Goal: Transaction & Acquisition: Purchase product/service

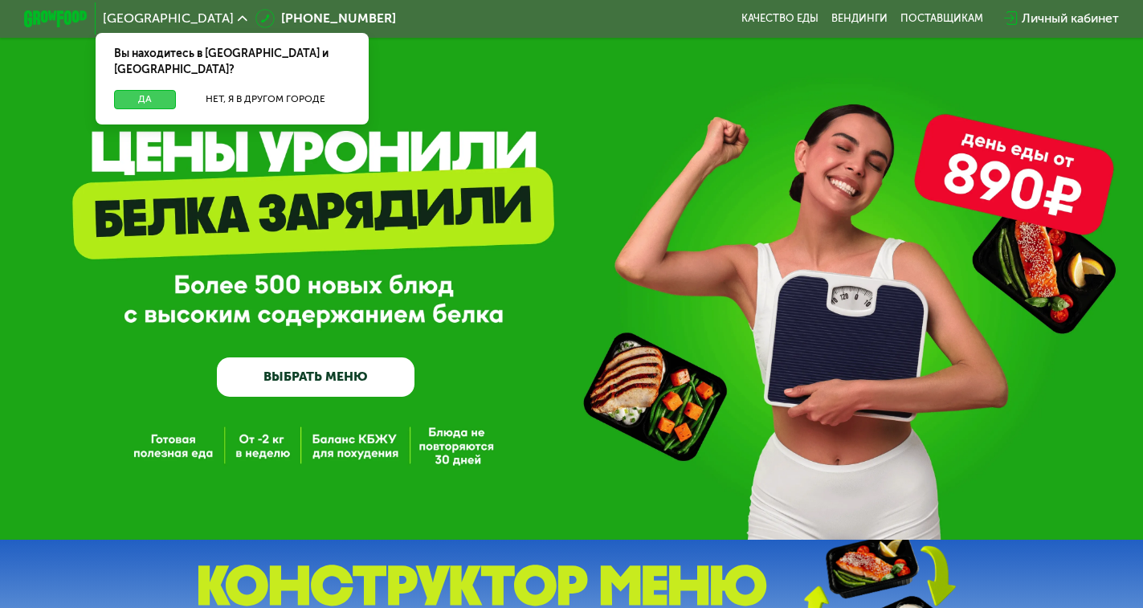
click at [164, 90] on button "Да" at bounding box center [144, 99] width 61 height 19
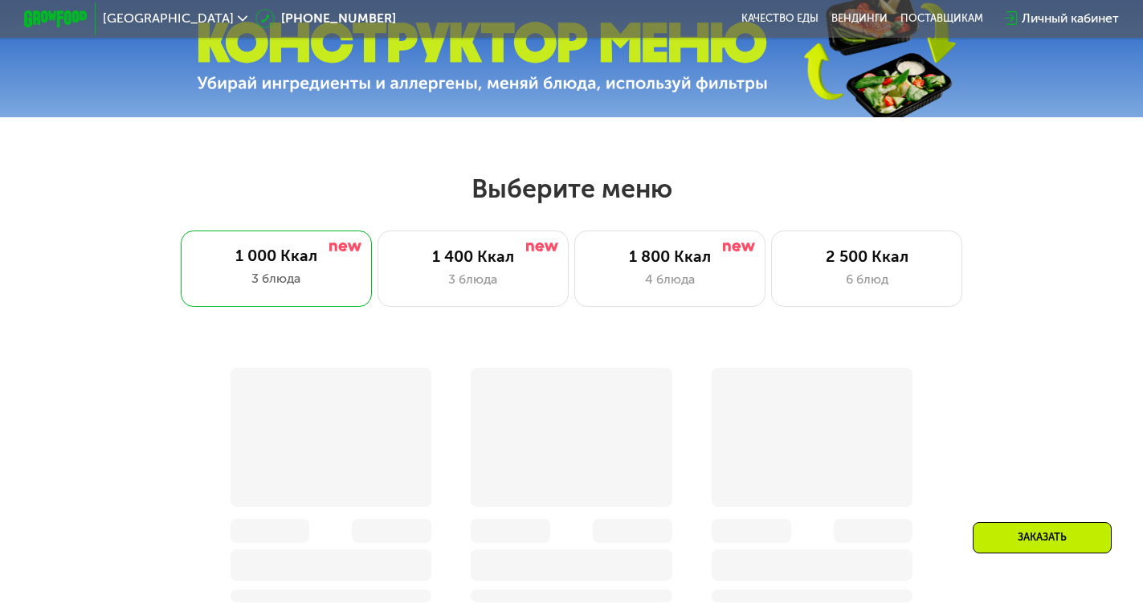
scroll to position [562, 0]
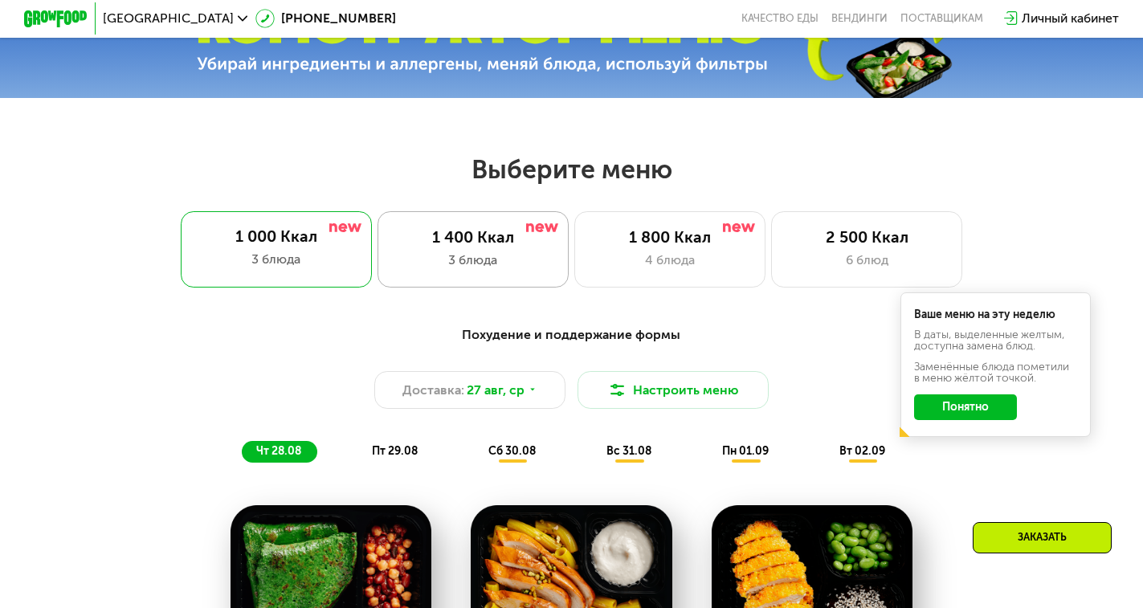
click at [448, 266] on div "3 блюда" at bounding box center [472, 260] width 157 height 19
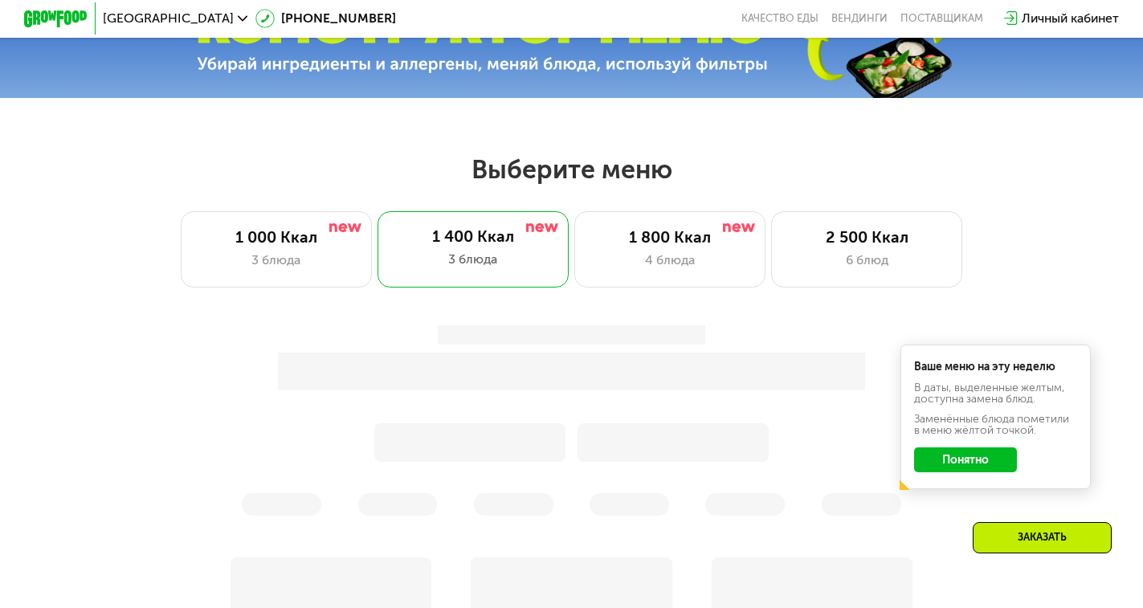
click at [954, 472] on div "Ваше меню на эту неделю В даты, выделенные желтым, доступна замена блюд. Заменё…" at bounding box center [571, 421] width 959 height 209
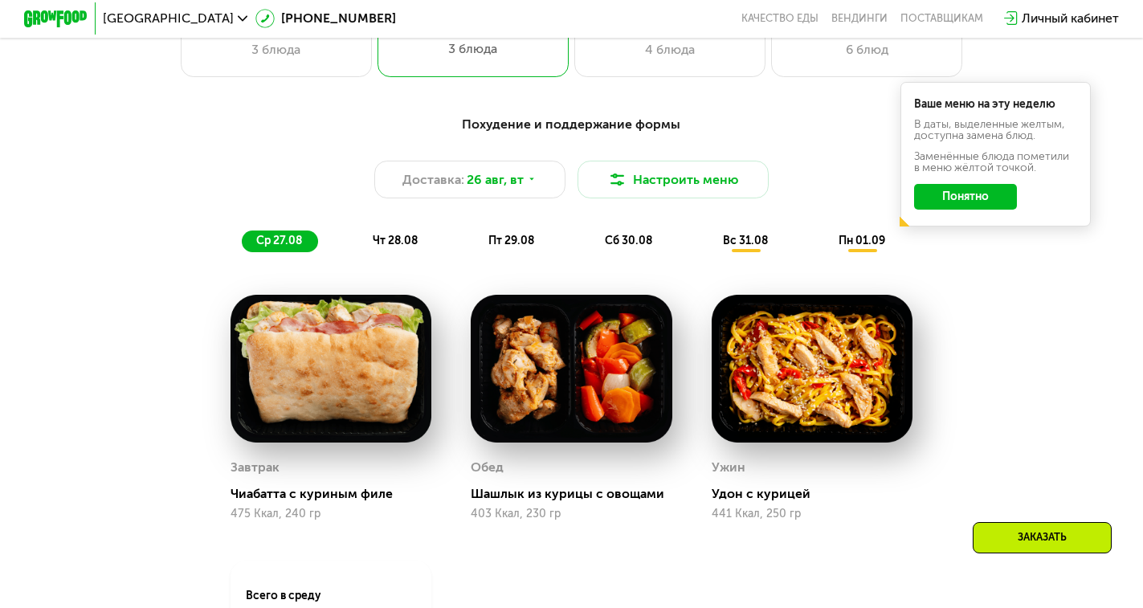
scroll to position [723, 0]
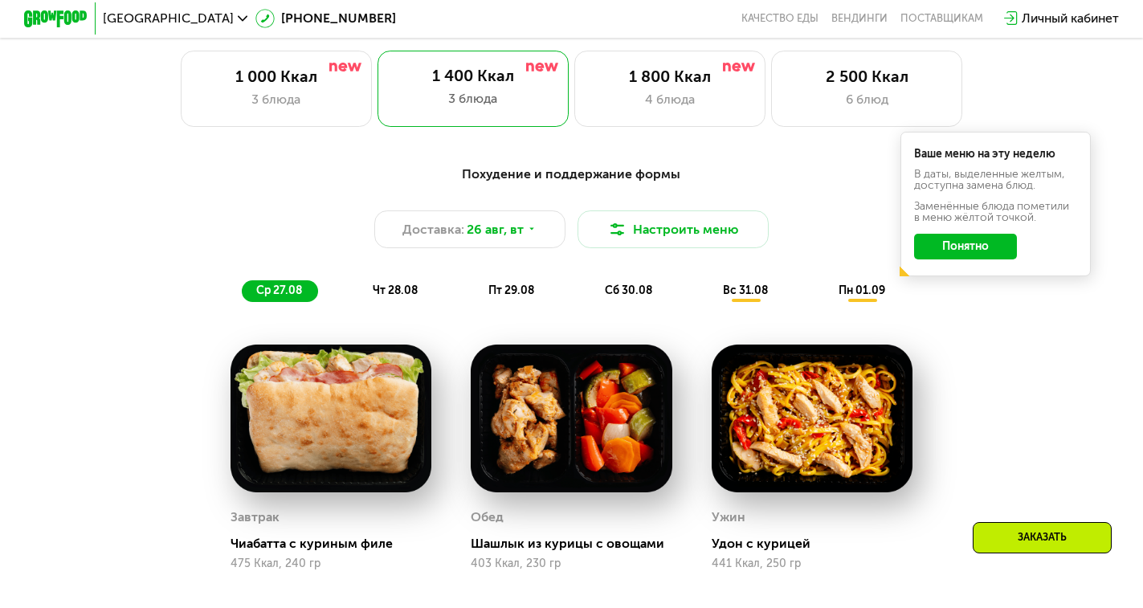
drag, startPoint x: 640, startPoint y: 243, endPoint x: 966, endPoint y: 243, distance: 326.1
click at [966, 243] on div "Похудение и поддержание формы Доставка: [DATE] Настроить меню ср 27.08 чт 28.08…" at bounding box center [571, 234] width 959 height 157
click at [996, 259] on button "Понятно" at bounding box center [965, 247] width 102 height 26
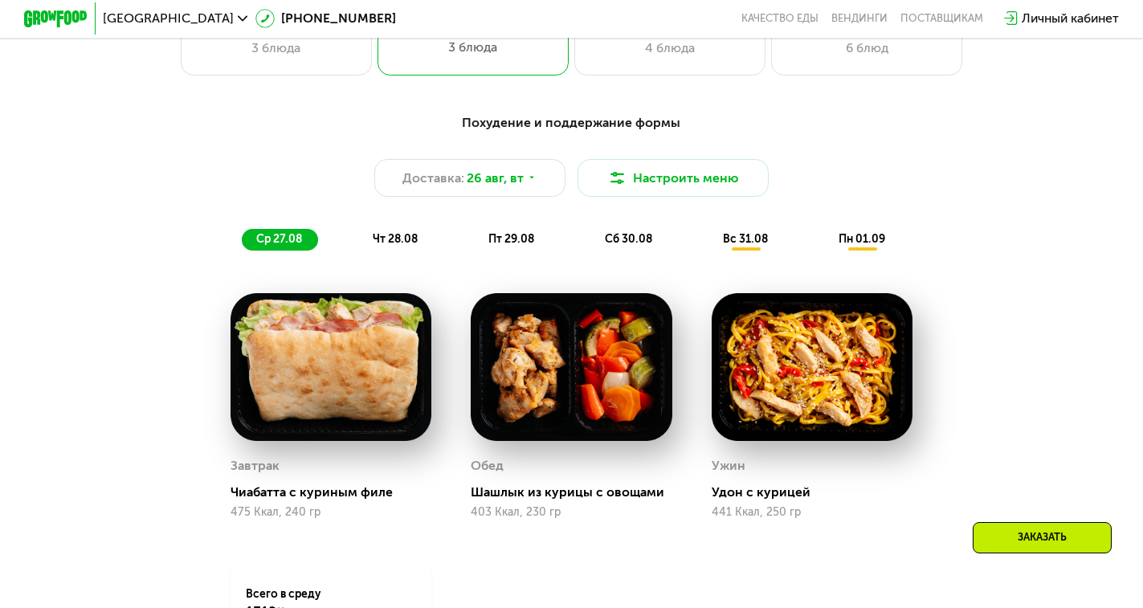
scroll to position [803, 0]
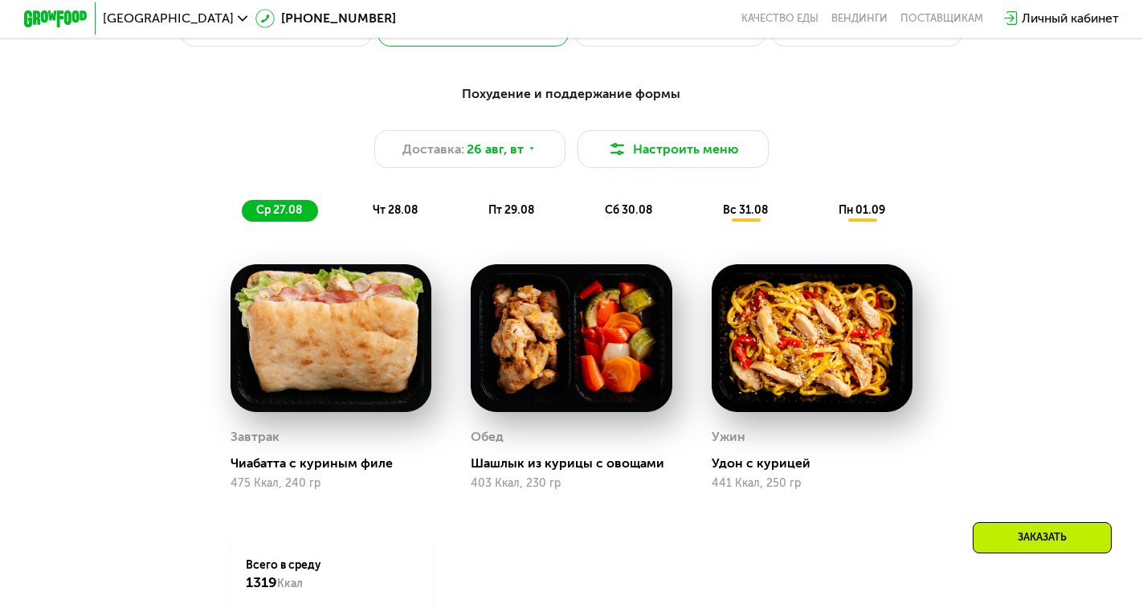
click at [373, 215] on span "чт 28.08" at bounding box center [395, 210] width 45 height 14
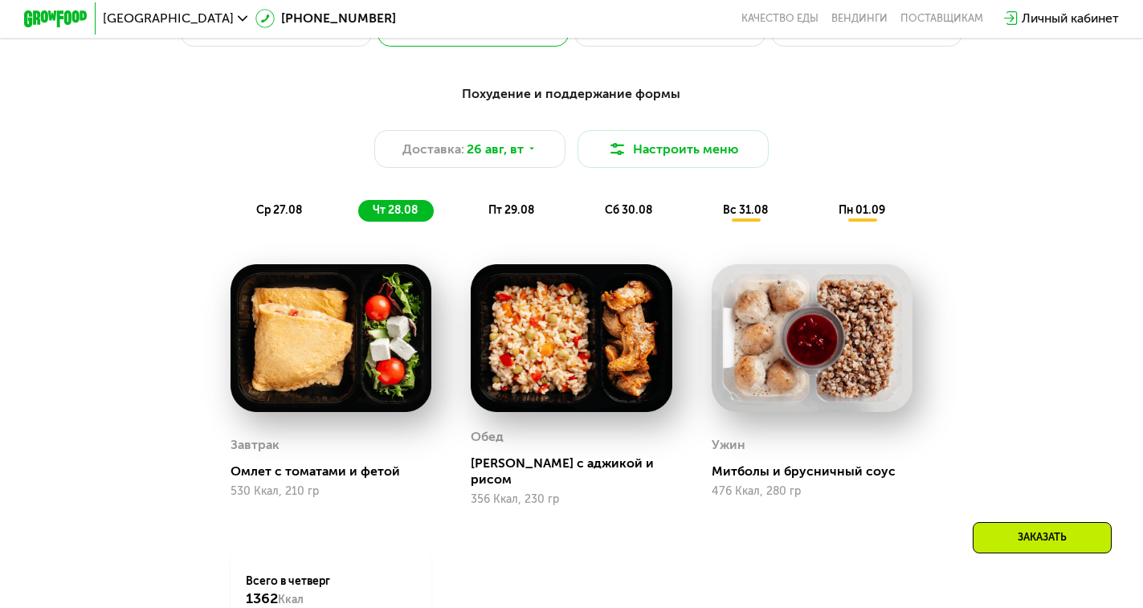
click at [268, 217] on span "ср 27.08" at bounding box center [279, 210] width 46 height 14
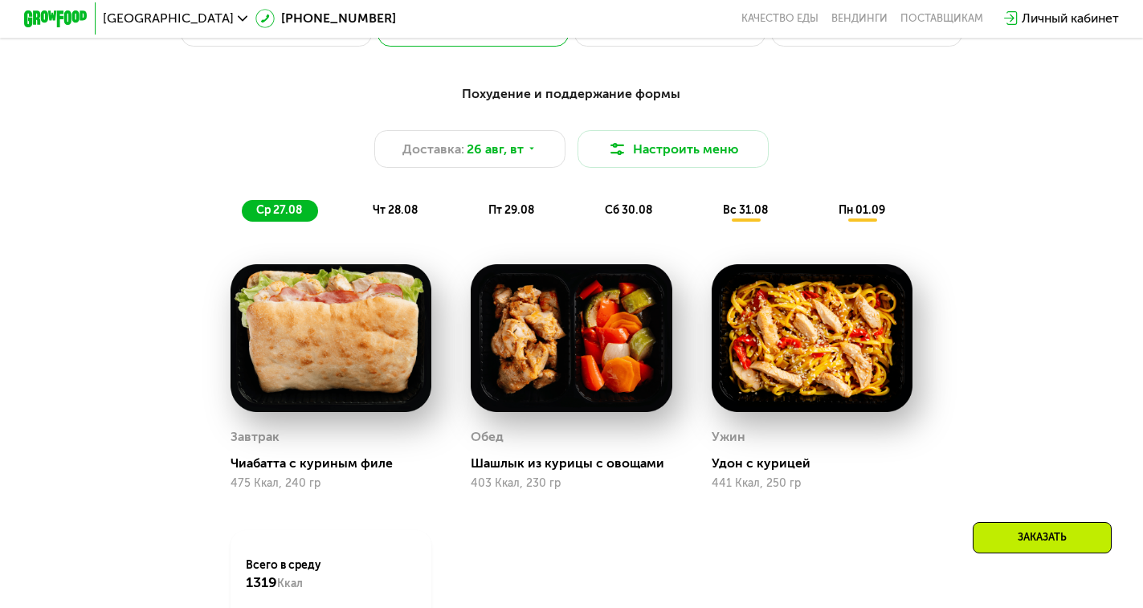
click at [401, 217] on span "чт 28.08" at bounding box center [395, 210] width 45 height 14
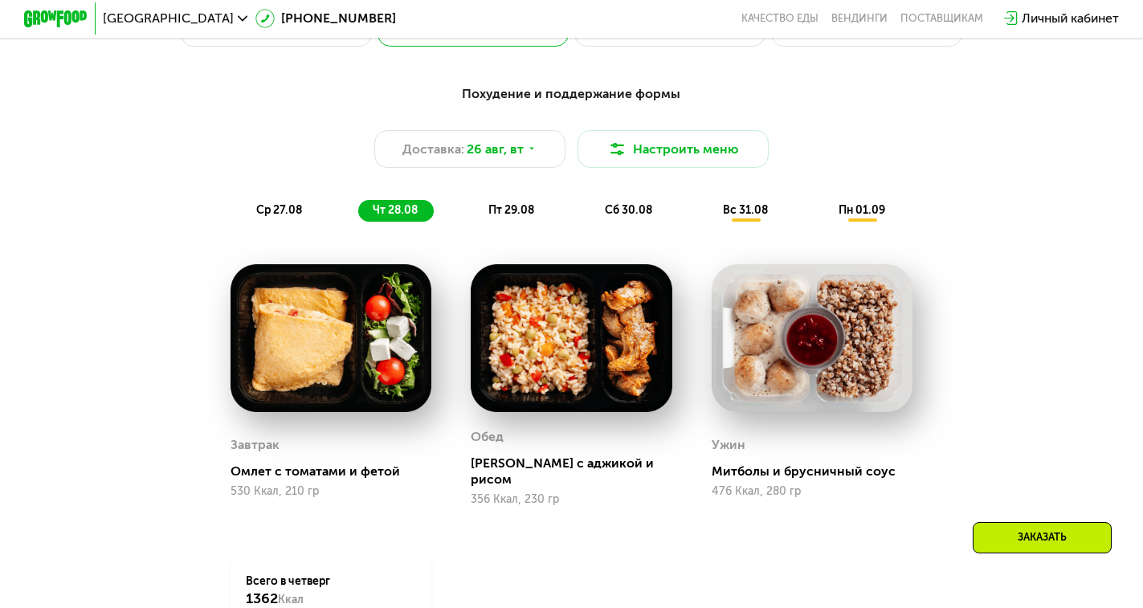
click at [490, 217] on span "пт 29.08" at bounding box center [511, 210] width 46 height 14
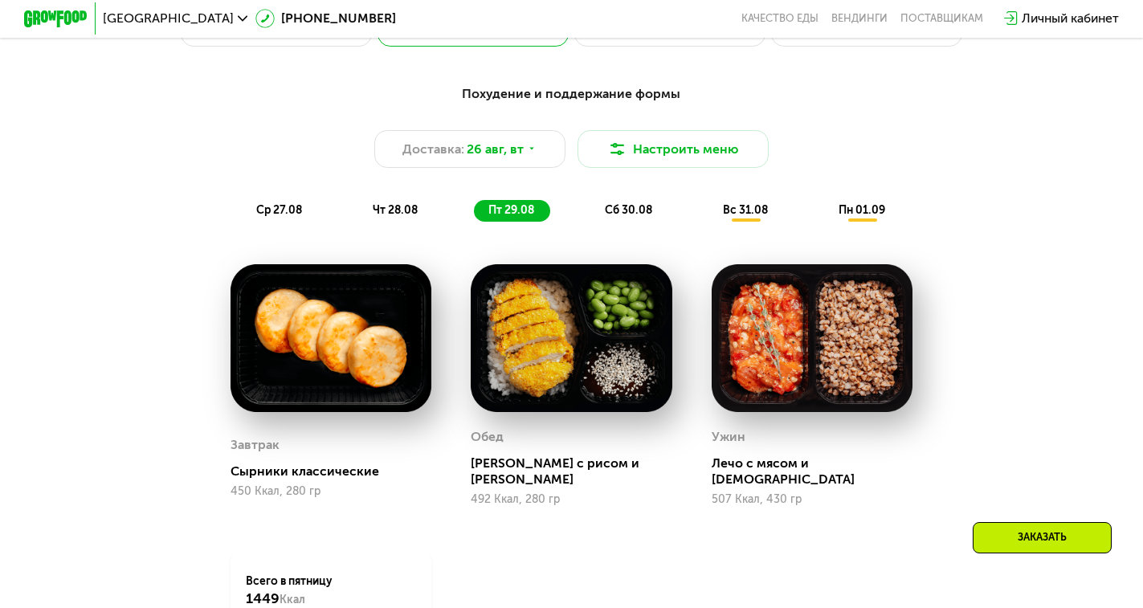
click at [390, 217] on span "чт 28.08" at bounding box center [395, 210] width 45 height 14
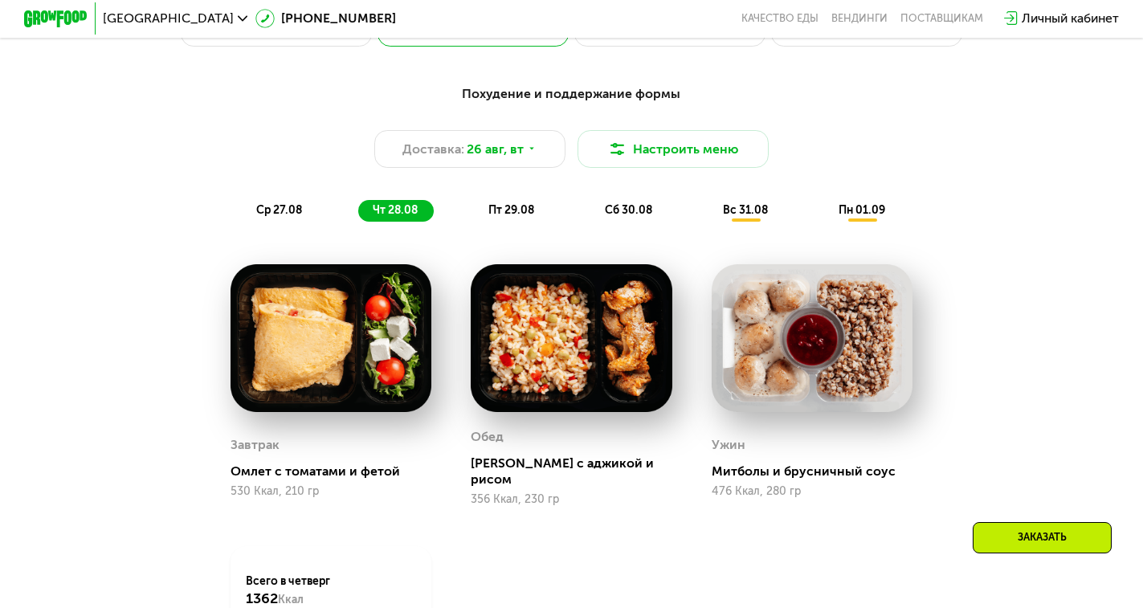
click at [294, 217] on span "ср 27.08" at bounding box center [279, 210] width 46 height 14
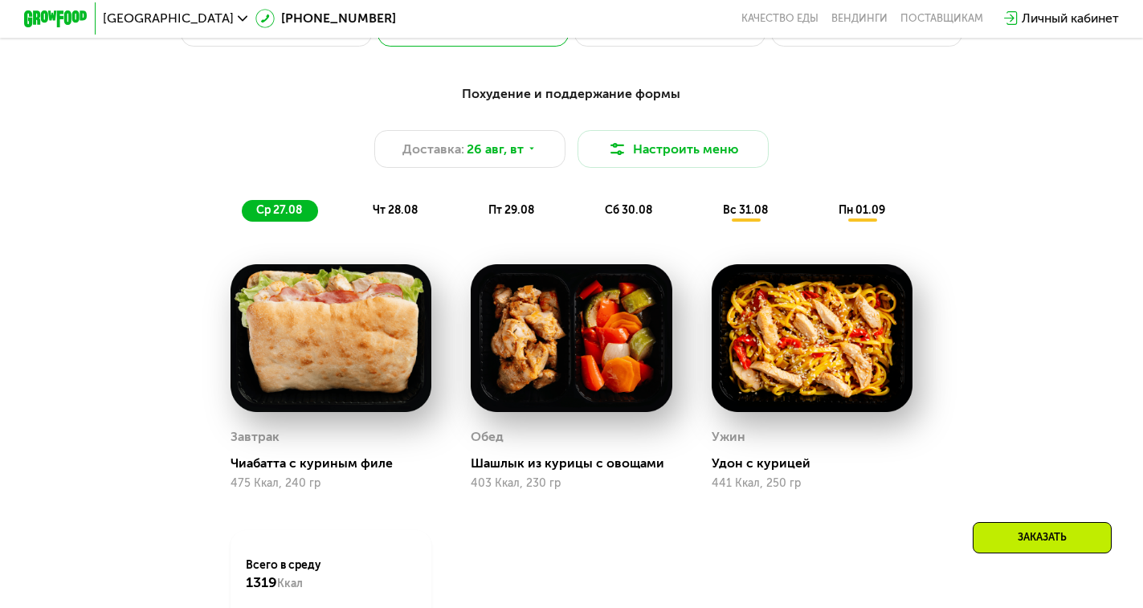
click at [637, 217] on span "сб 30.08" at bounding box center [628, 210] width 47 height 14
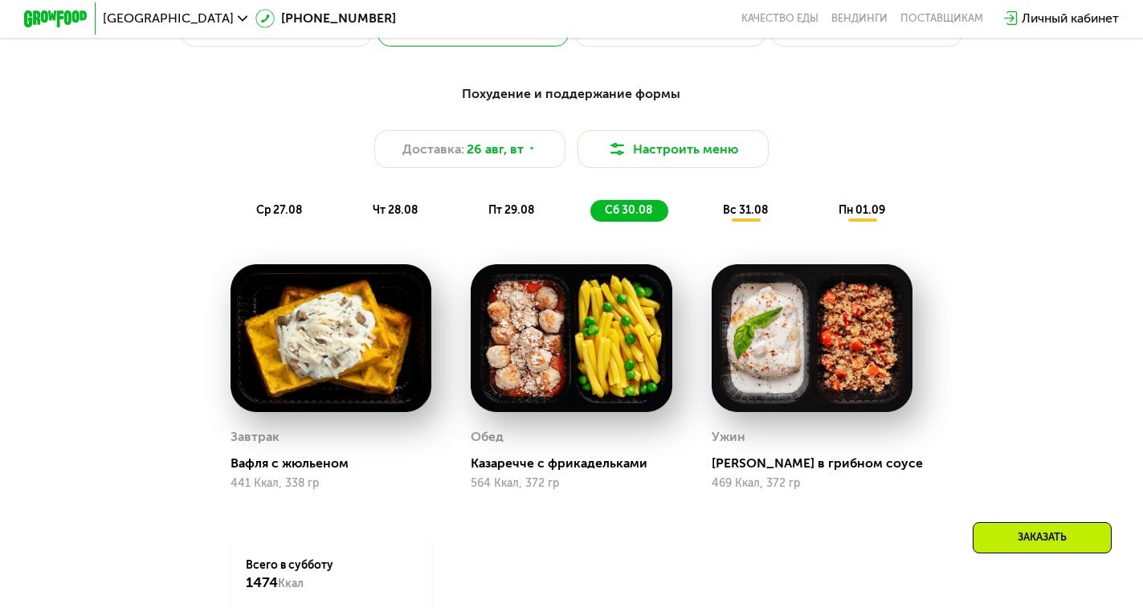
click at [754, 217] on span "вс 31.08" at bounding box center [745, 210] width 45 height 14
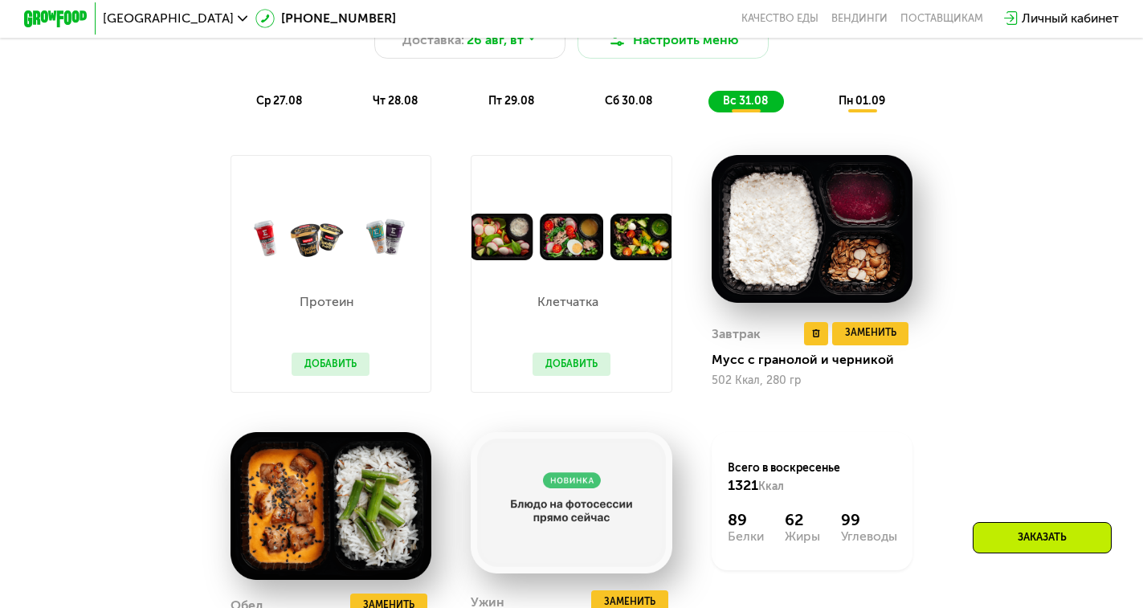
scroll to position [884, 0]
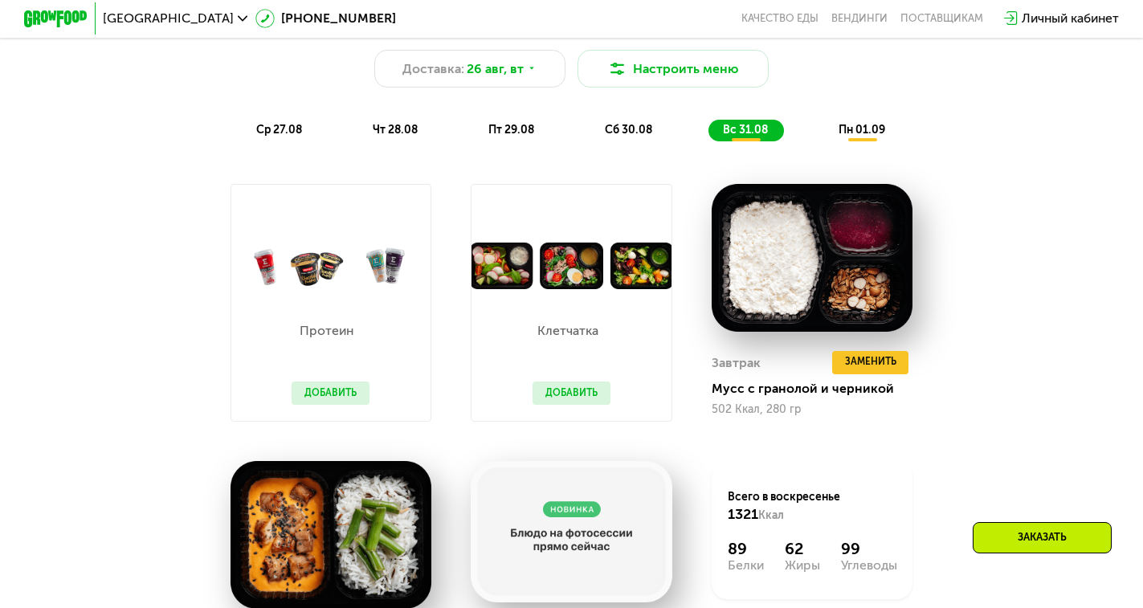
click at [850, 137] on span "пн 01.09" at bounding box center [862, 130] width 47 height 14
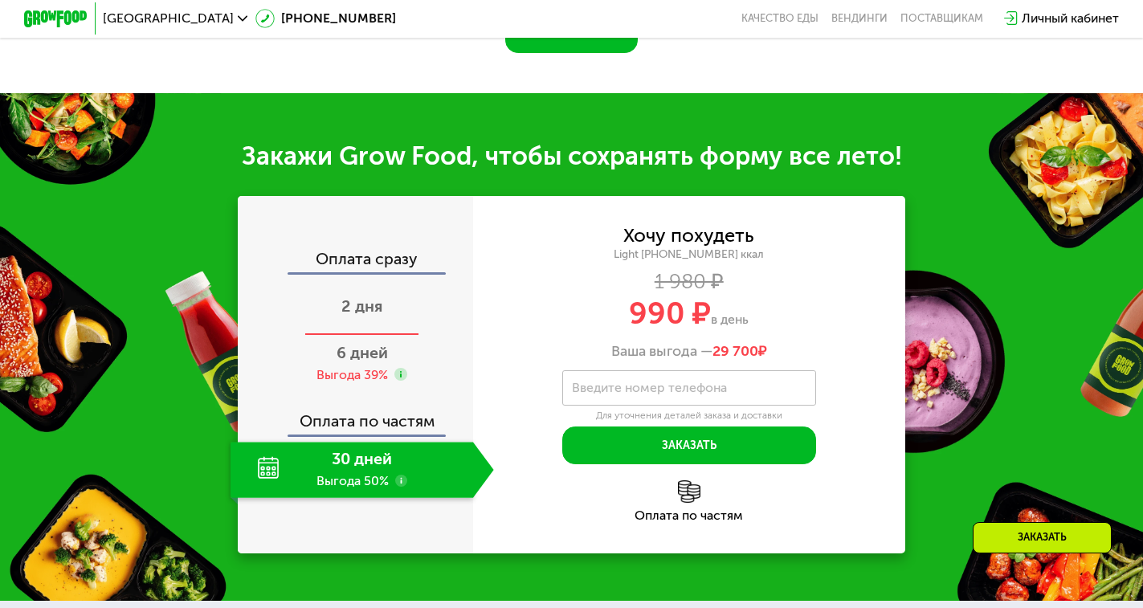
scroll to position [1687, 0]
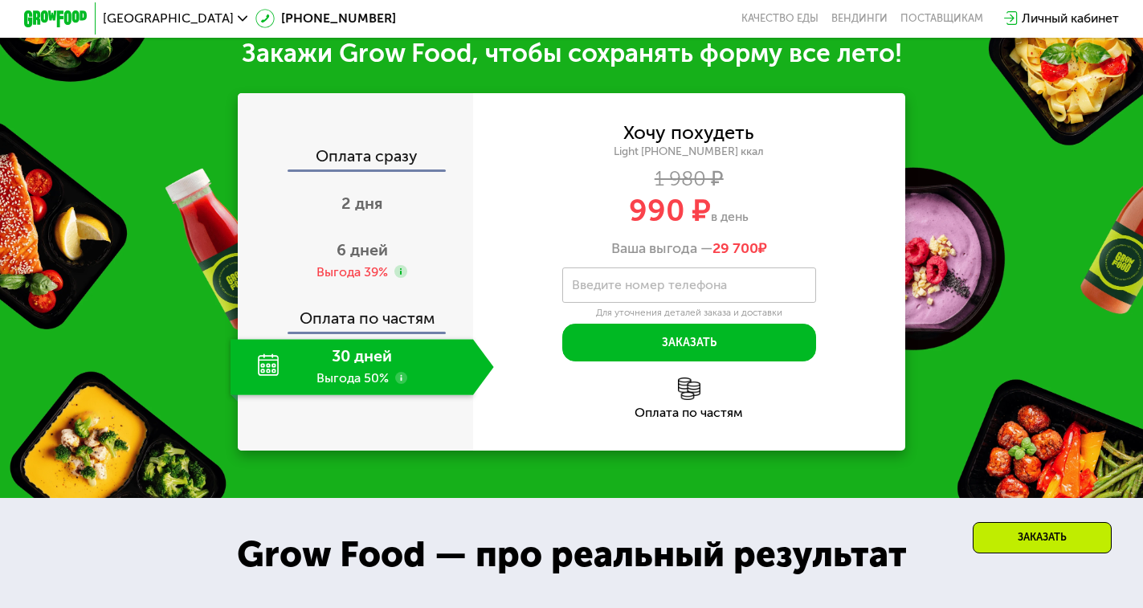
click at [326, 394] on div "30 дней Выгода 50%" at bounding box center [352, 366] width 243 height 55
click at [259, 394] on div "30 дней Выгода 50%" at bounding box center [352, 366] width 243 height 55
click at [389, 394] on div "30 дней Выгода 50%" at bounding box center [352, 366] width 243 height 55
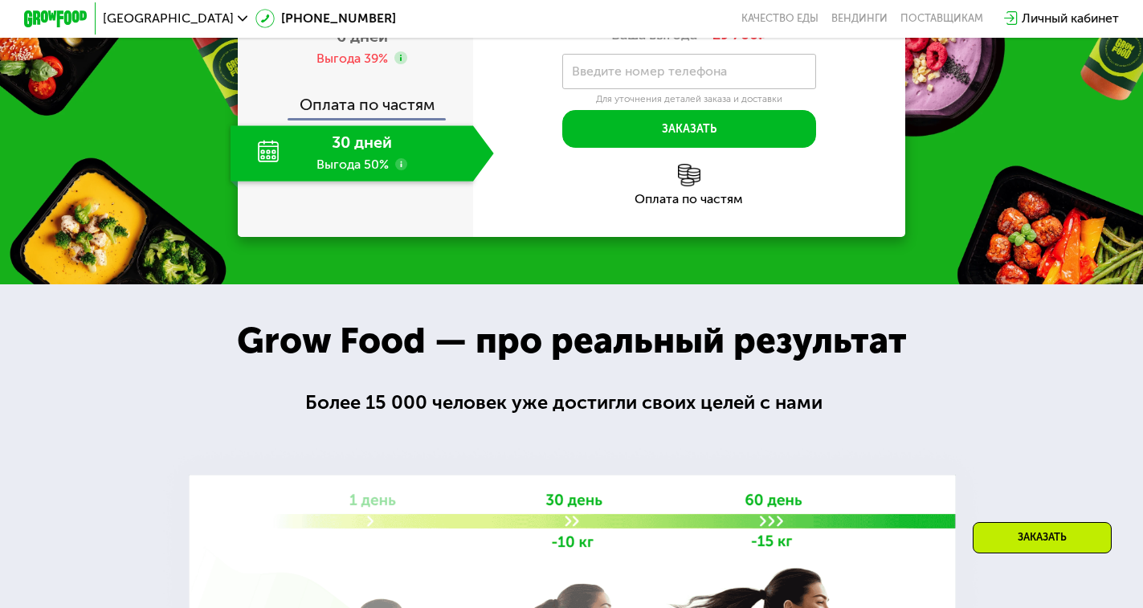
scroll to position [1848, 0]
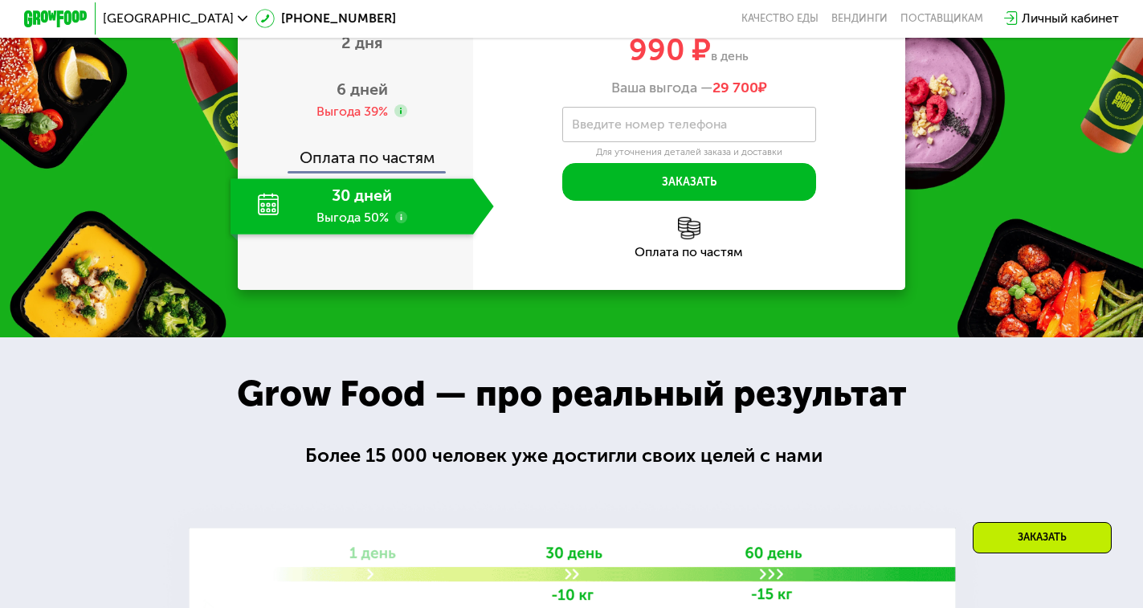
click at [348, 225] on div "30 дней Выгода 50%" at bounding box center [352, 205] width 243 height 55
click at [342, 231] on div "30 дней Выгода 50%" at bounding box center [352, 205] width 243 height 55
click at [265, 232] on div "30 дней Выгода 50%" at bounding box center [352, 205] width 243 height 55
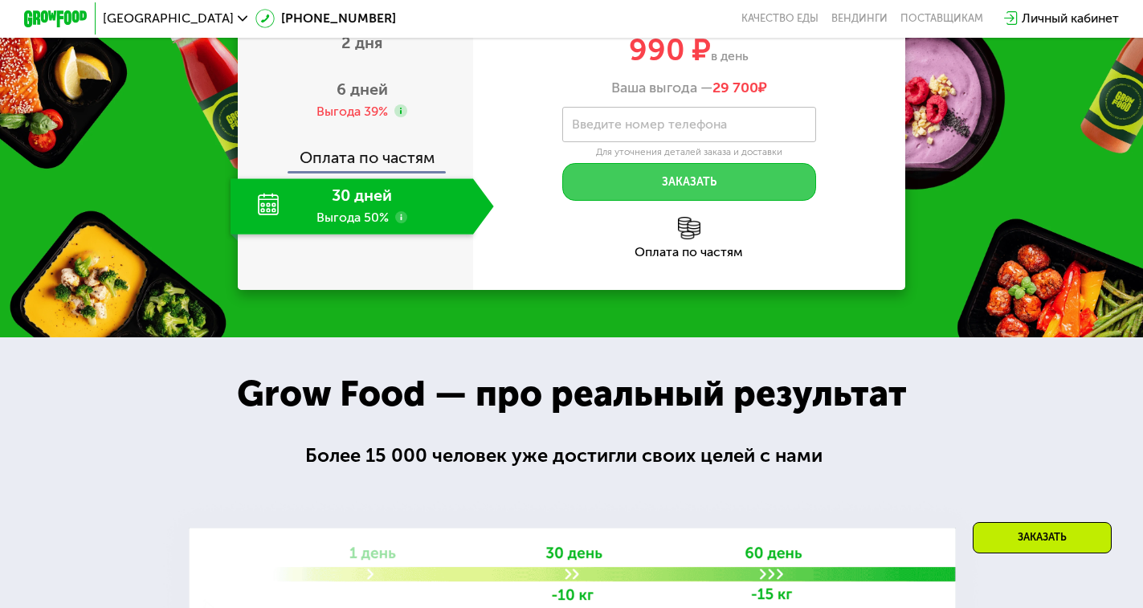
click at [680, 201] on button "Заказать" at bounding box center [689, 182] width 254 height 38
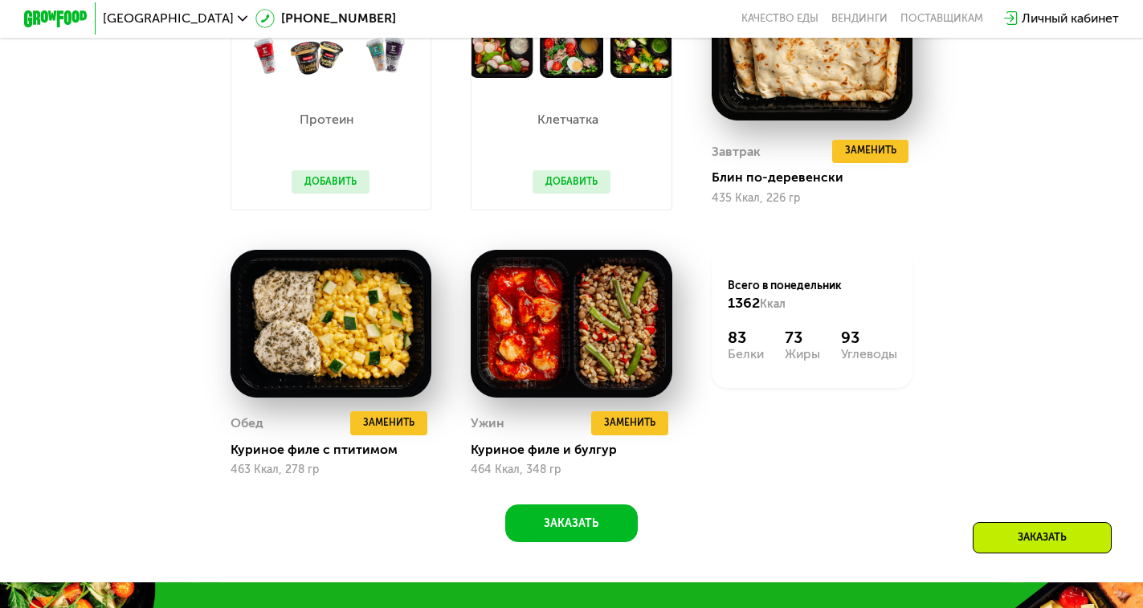
scroll to position [884, 0]
